Goal: Communication & Community: Answer question/provide support

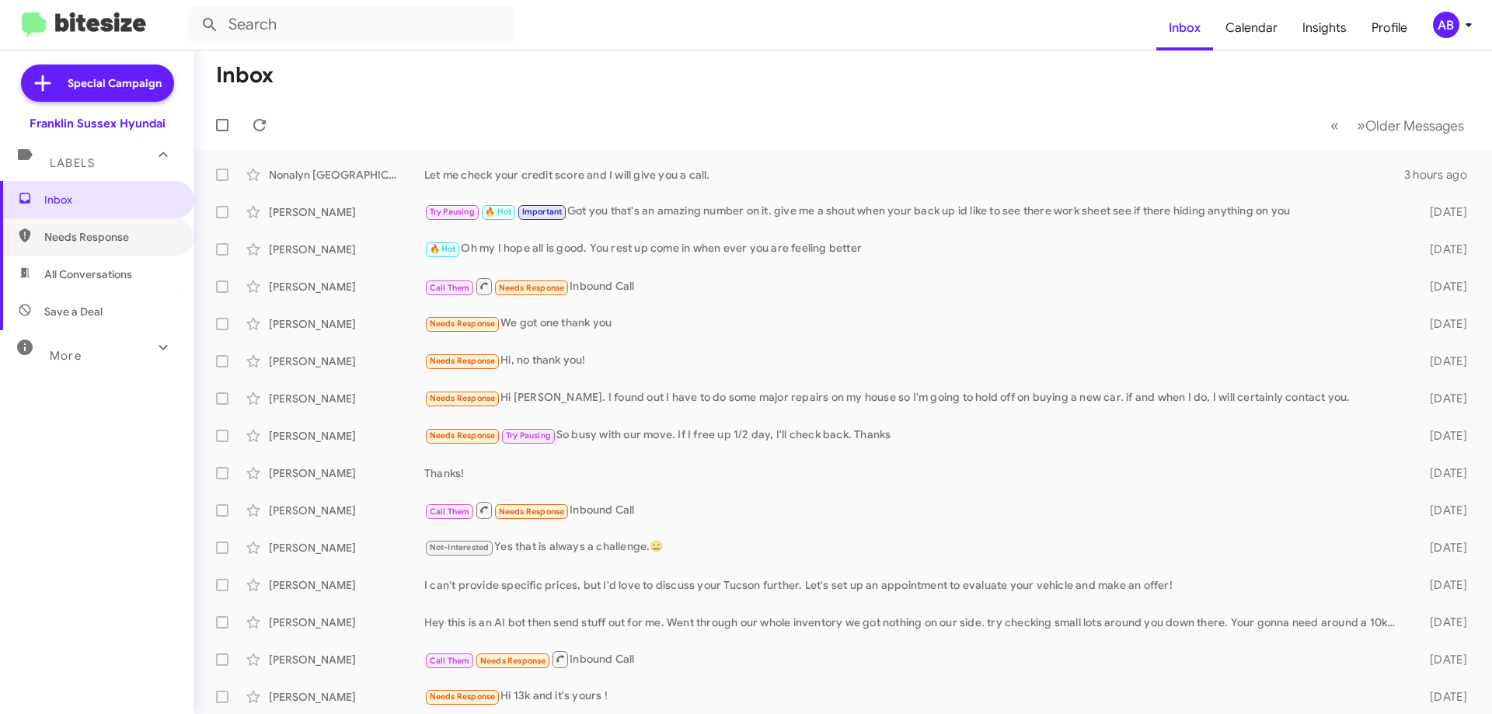
click at [112, 235] on span "Needs Response" at bounding box center [110, 237] width 132 height 16
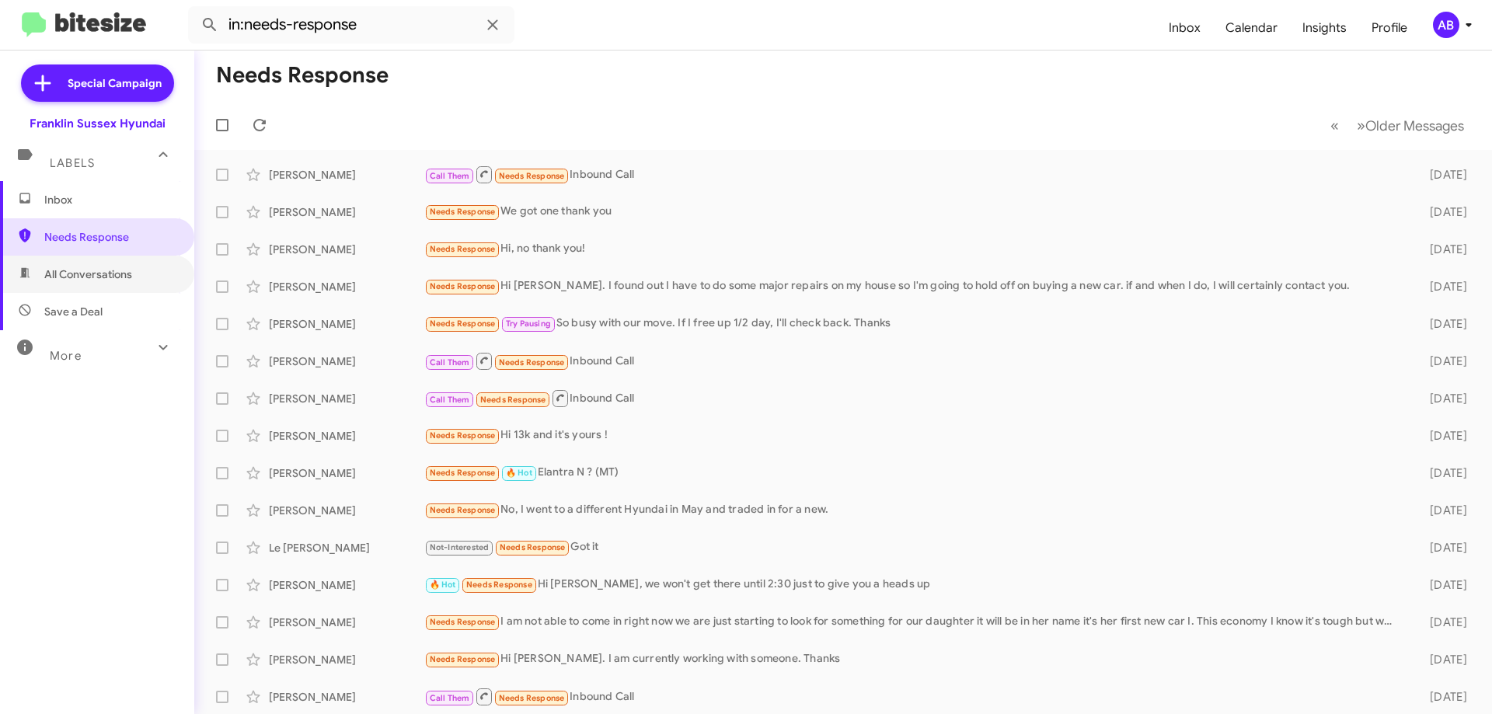
click at [91, 280] on span "All Conversations" at bounding box center [88, 275] width 88 height 16
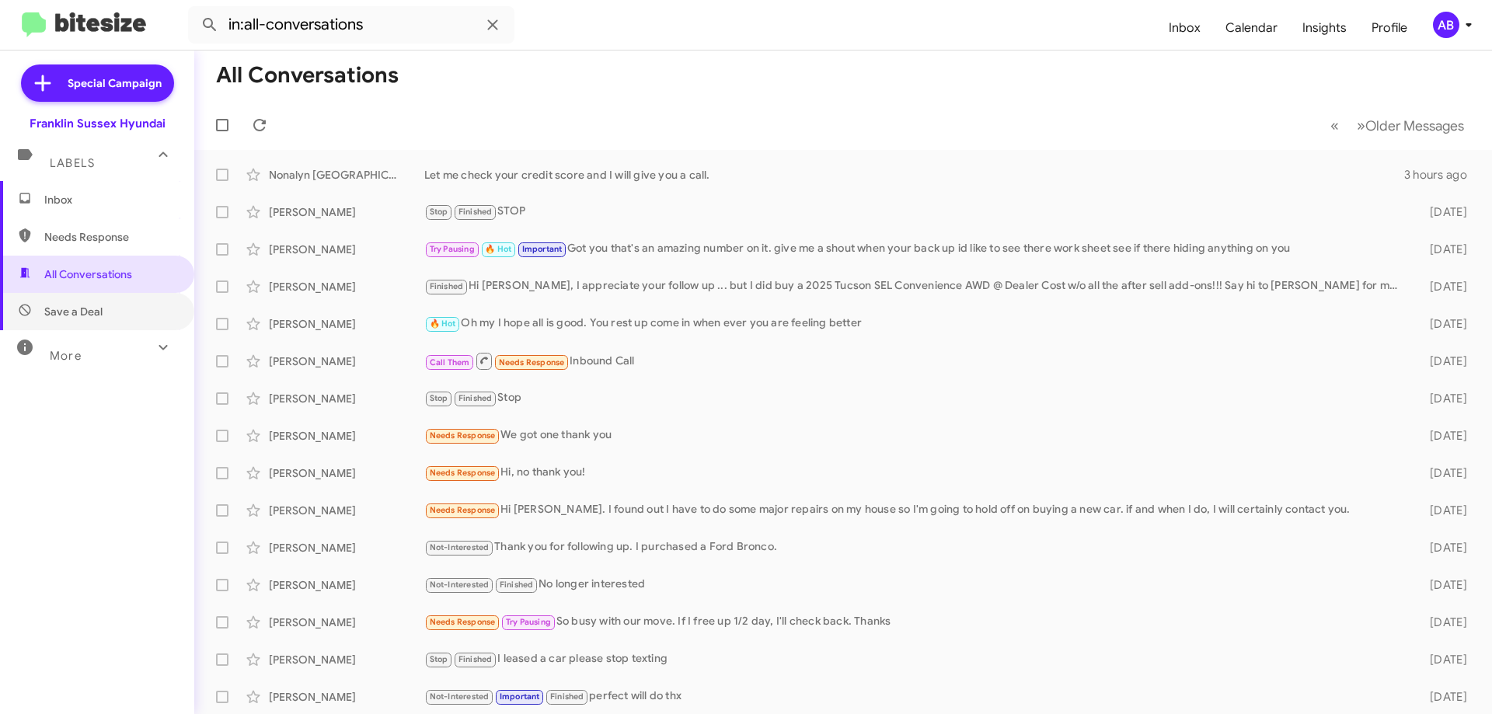
click at [89, 302] on span "Save a Deal" at bounding box center [97, 311] width 194 height 37
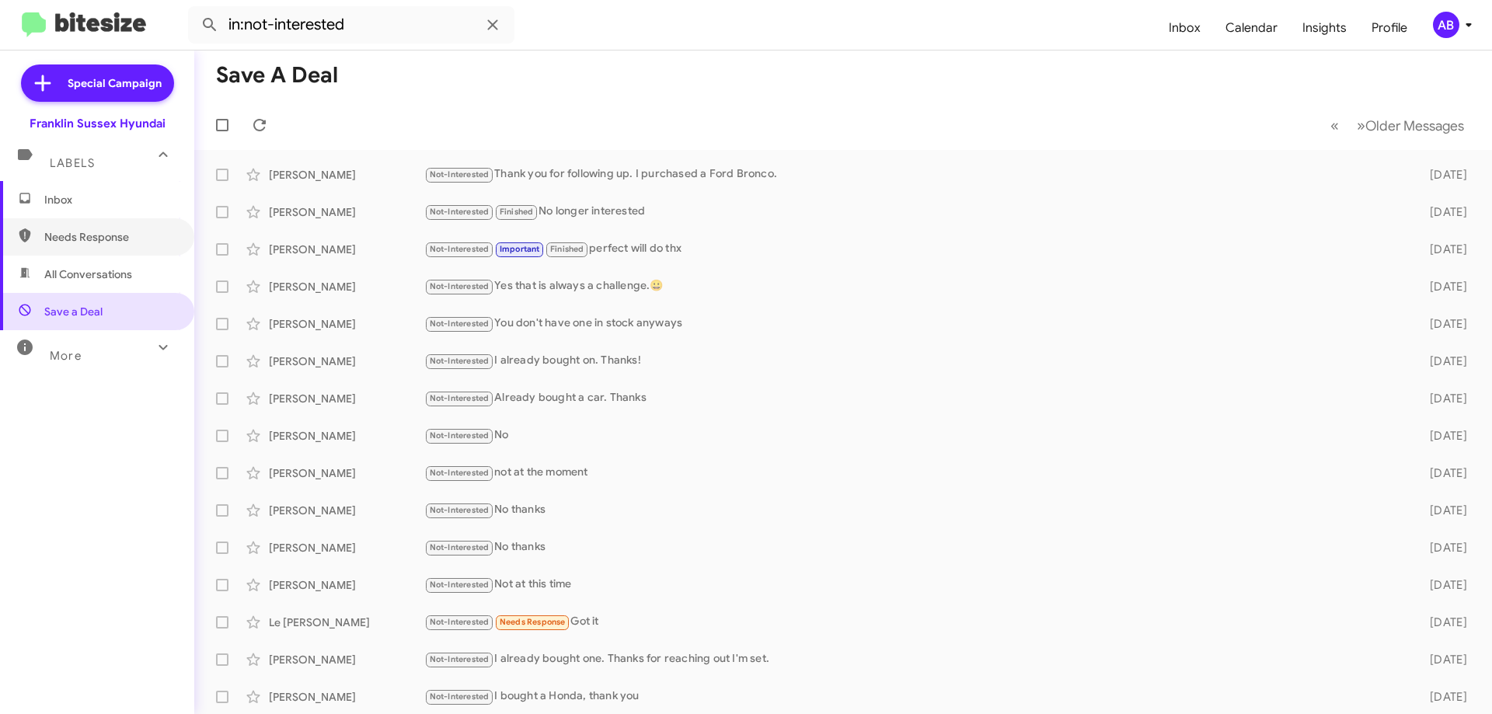
click at [101, 231] on span "Needs Response" at bounding box center [110, 237] width 132 height 16
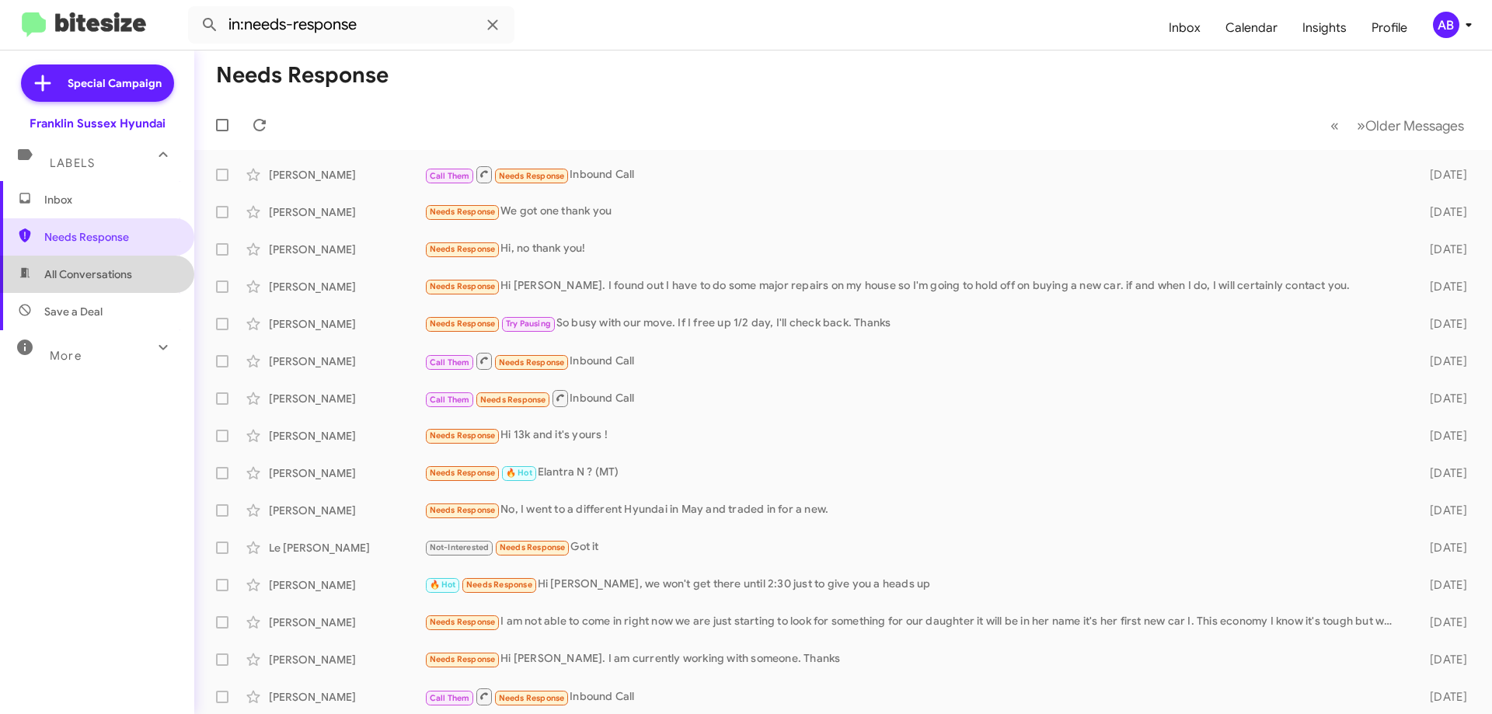
click at [108, 265] on span "All Conversations" at bounding box center [97, 274] width 194 height 37
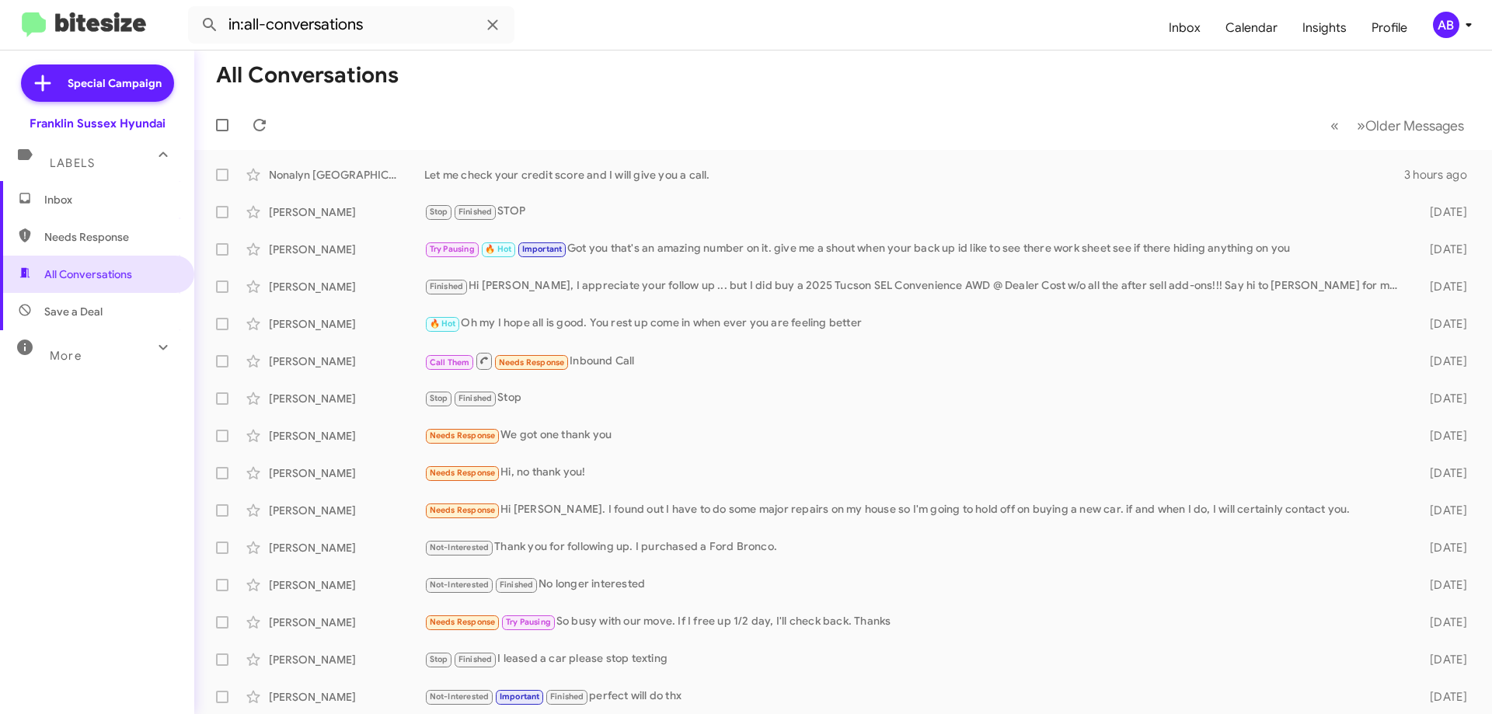
click at [103, 353] on div "More" at bounding box center [81, 349] width 138 height 29
click at [112, 460] on span "Appointment Set" at bounding box center [97, 473] width 194 height 37
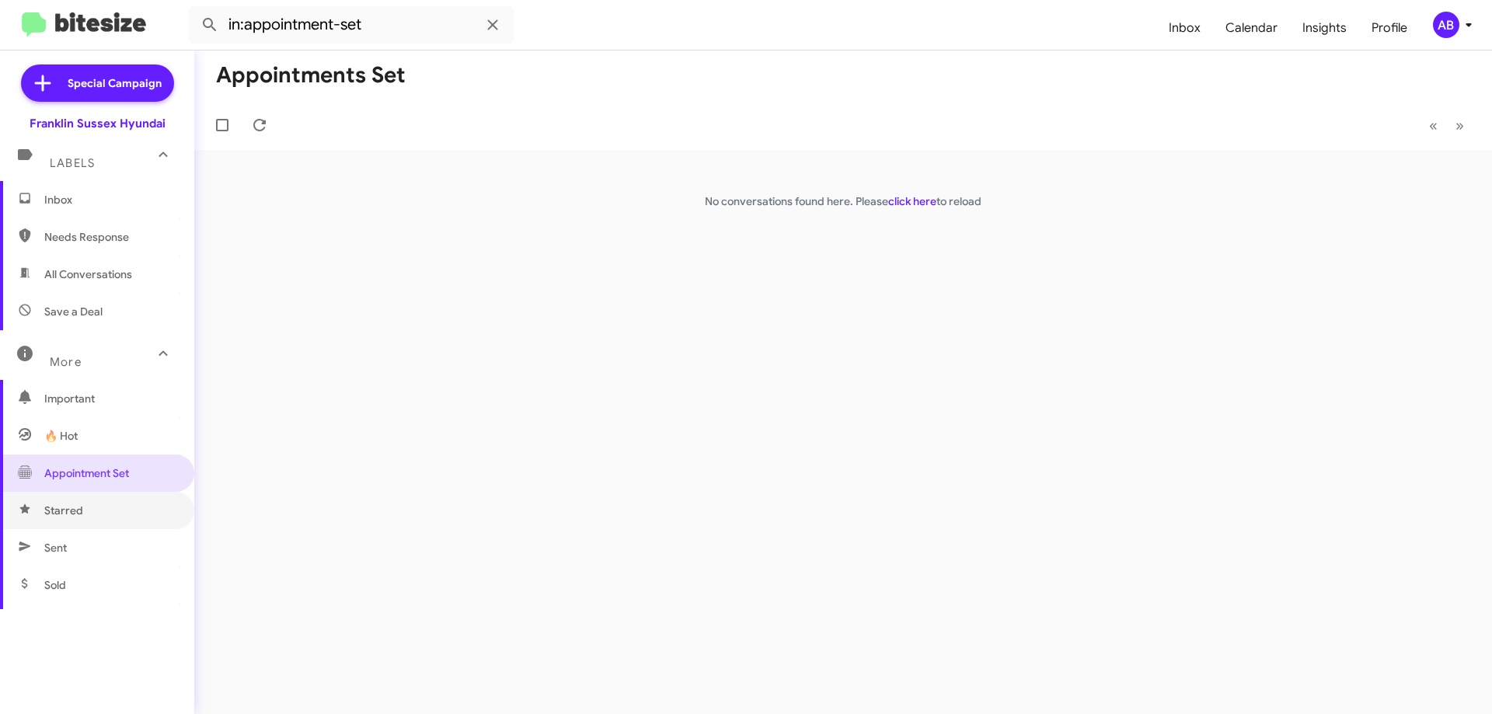
click at [103, 509] on span "Starred" at bounding box center [97, 510] width 194 height 37
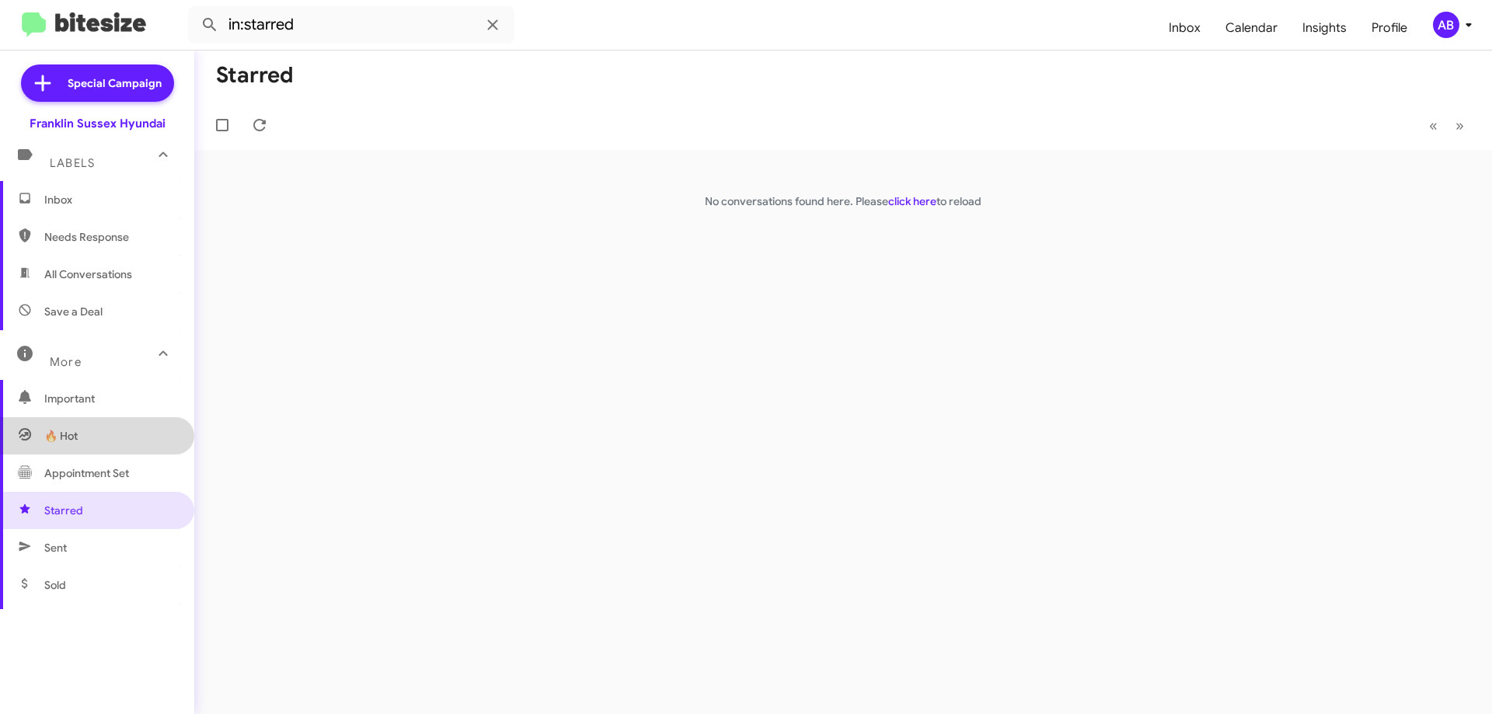
click at [99, 434] on span "🔥 Hot" at bounding box center [97, 435] width 194 height 37
type input "in:appointment"
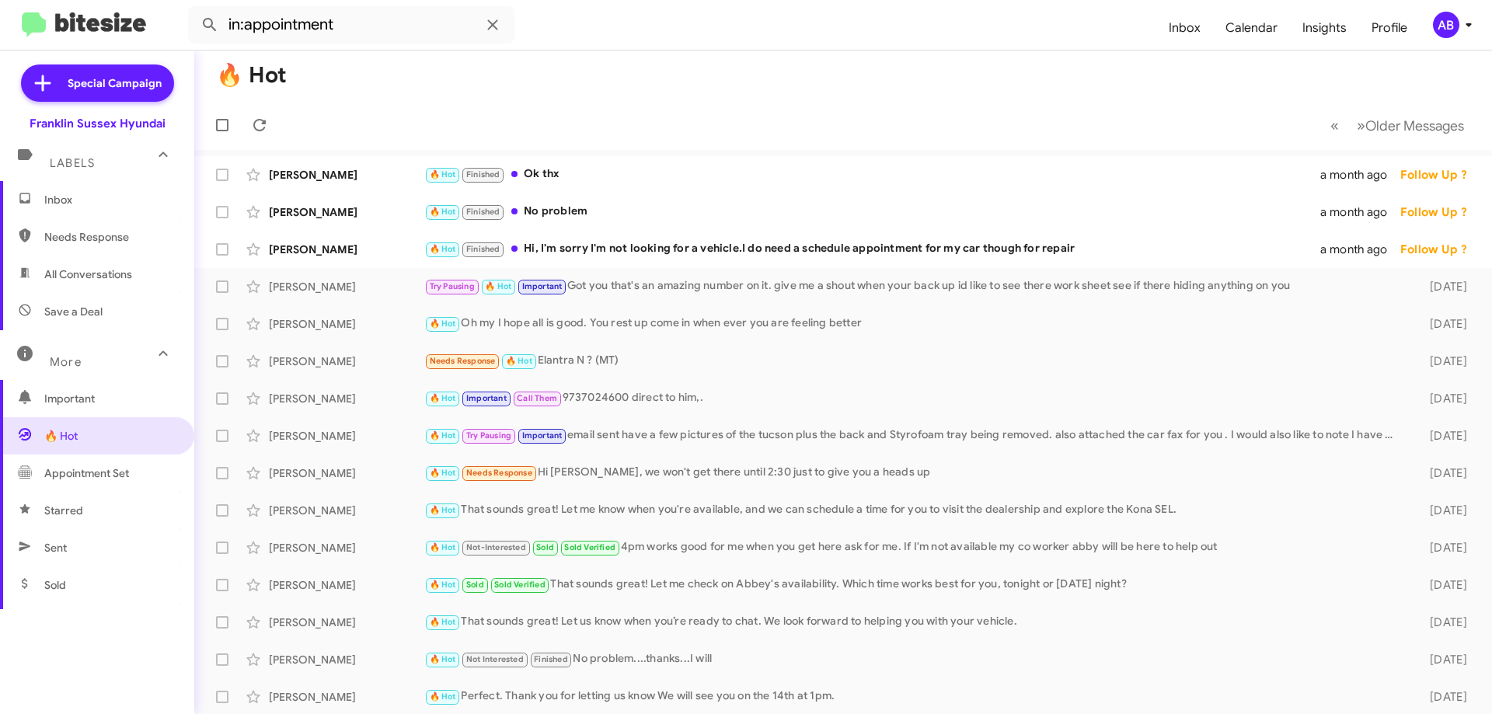
click at [570, 203] on div "🔥 Hot Finished No problem" at bounding box center [872, 212] width 896 height 18
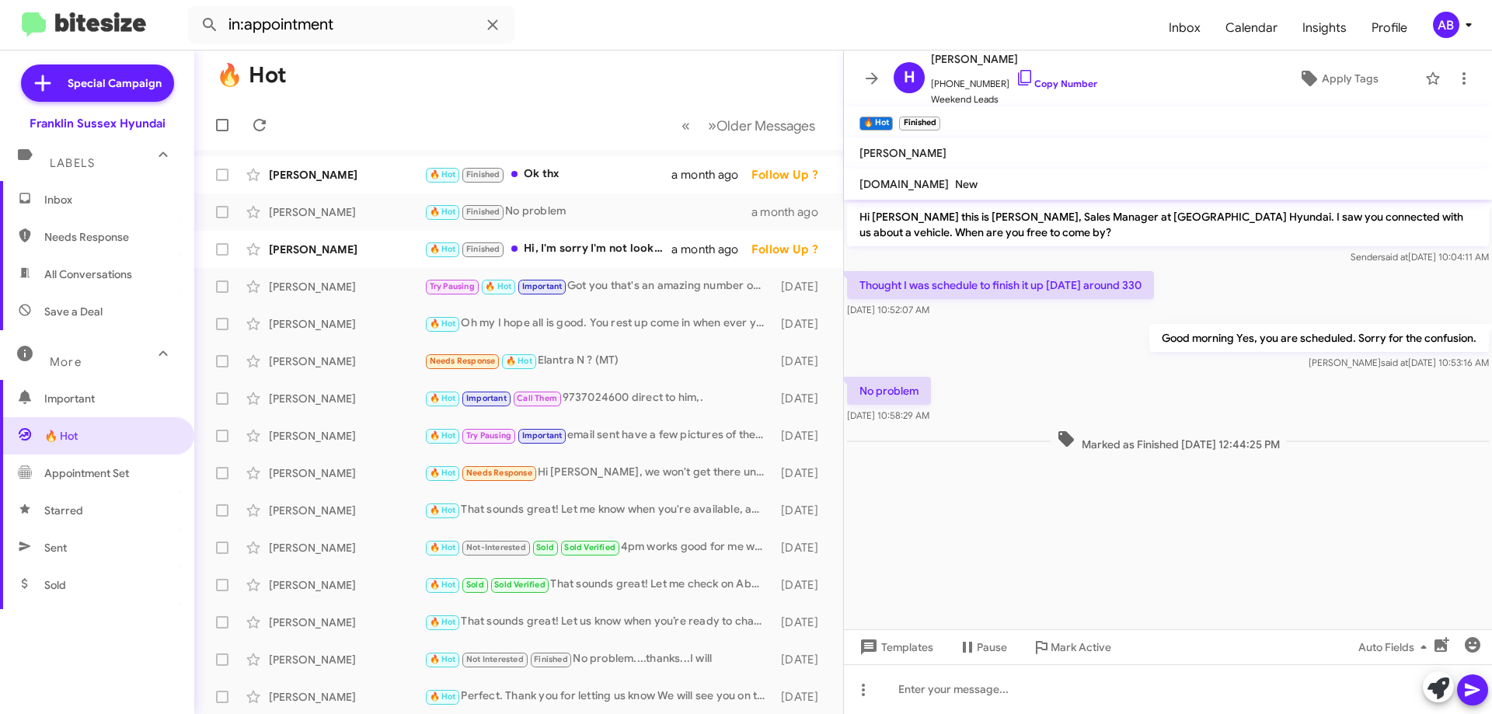
click at [865, 77] on icon at bounding box center [872, 78] width 19 height 19
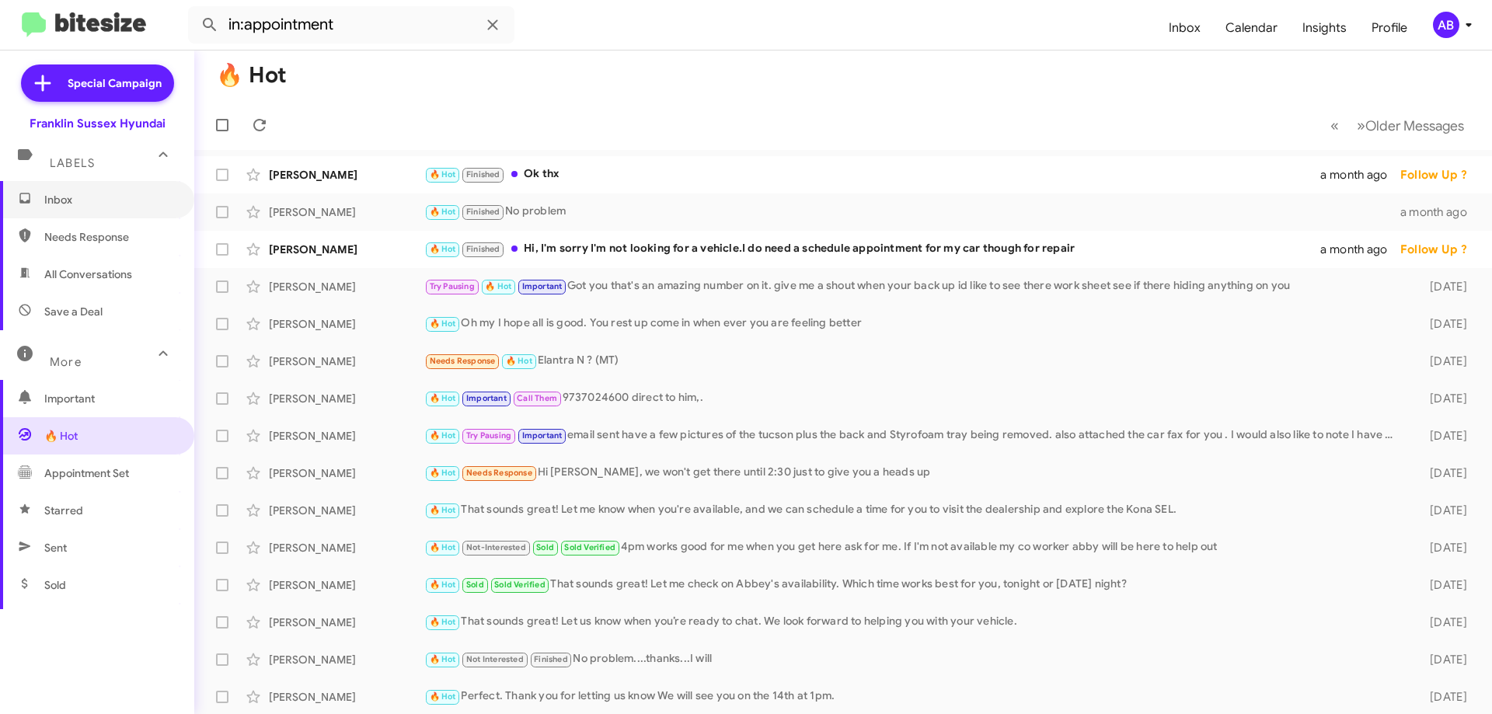
click at [97, 197] on span "Inbox" at bounding box center [110, 200] width 132 height 16
